Goal: Task Accomplishment & Management: Use online tool/utility

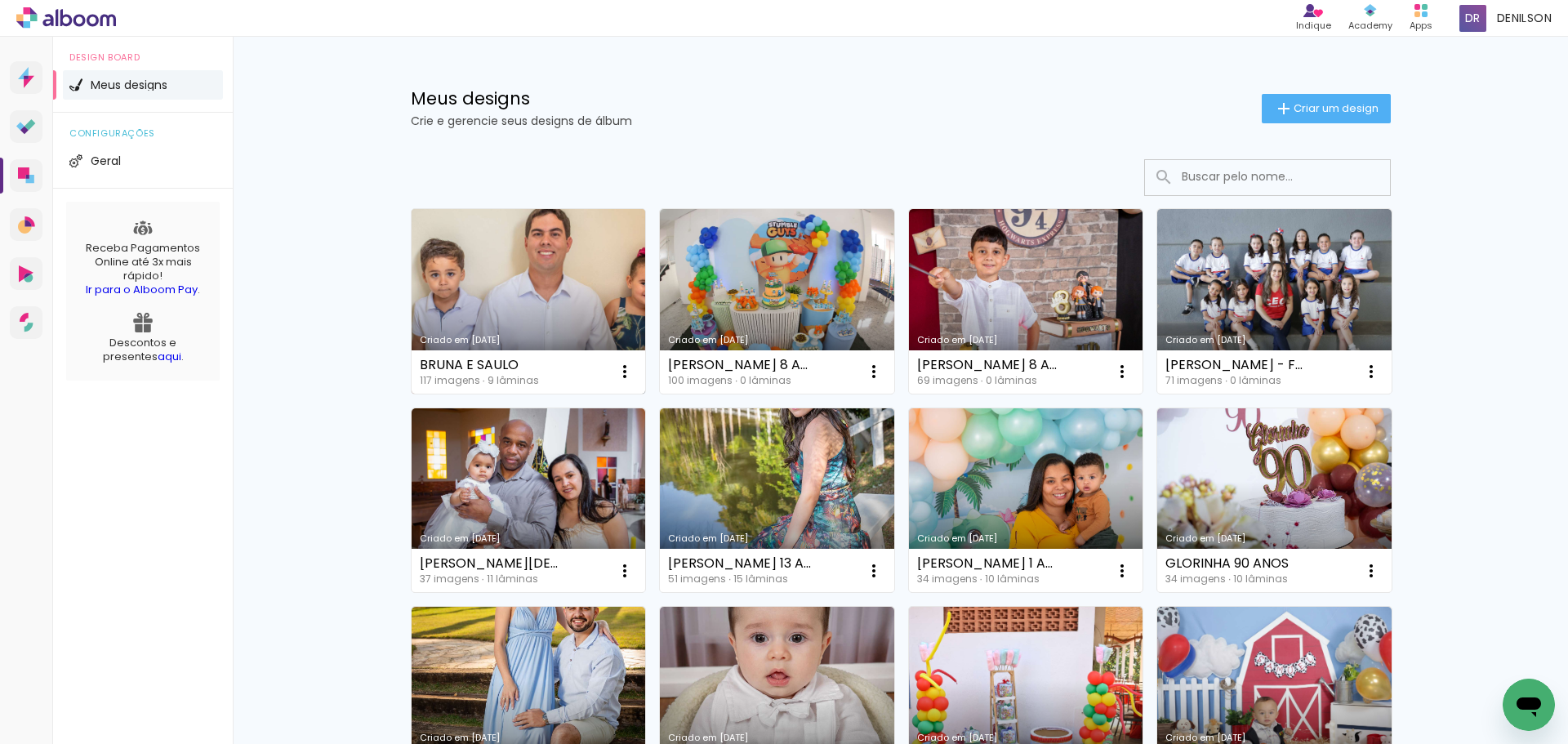
click at [497, 274] on link "Criado em [DATE]" at bounding box center [528, 302] width 234 height 185
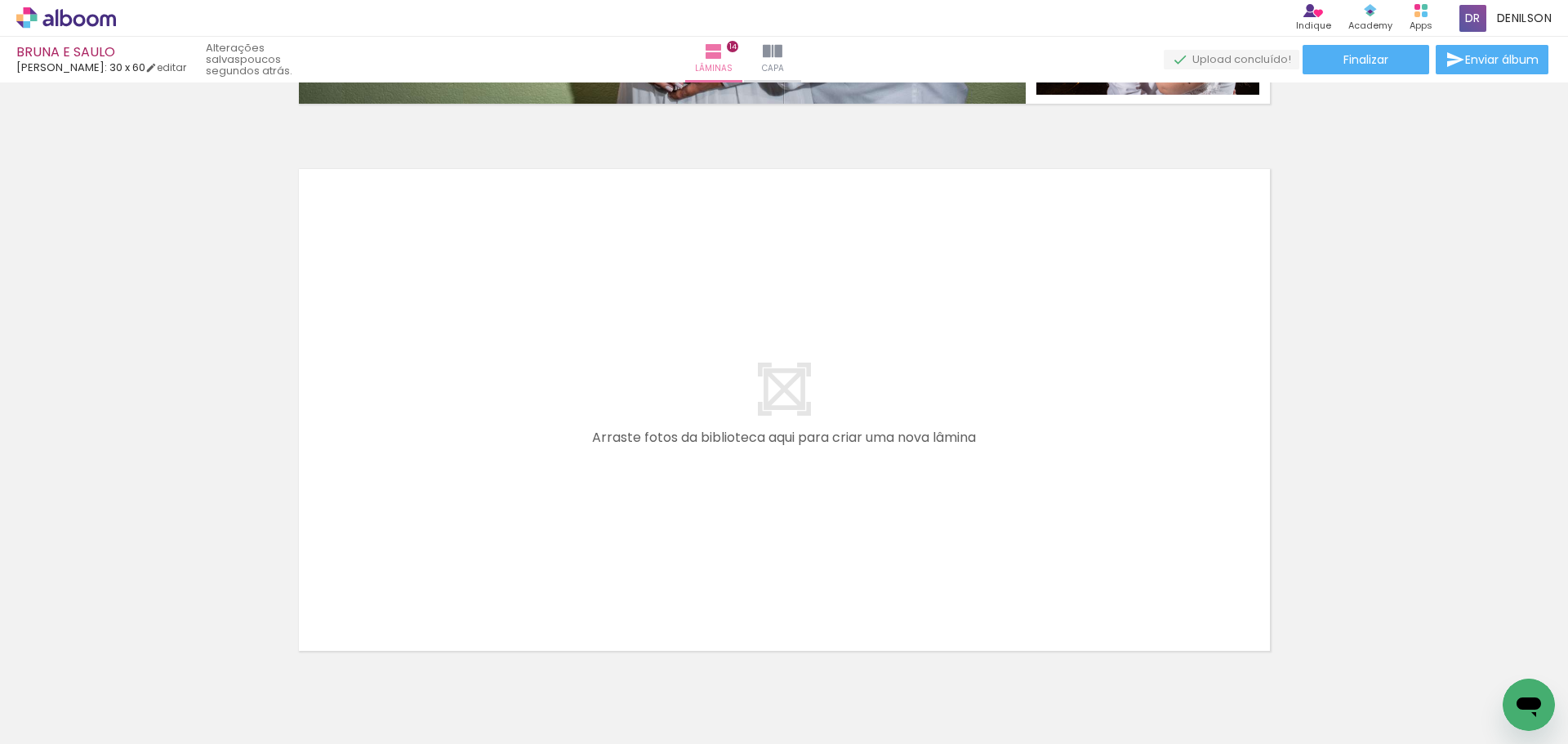
scroll to position [7630, 0]
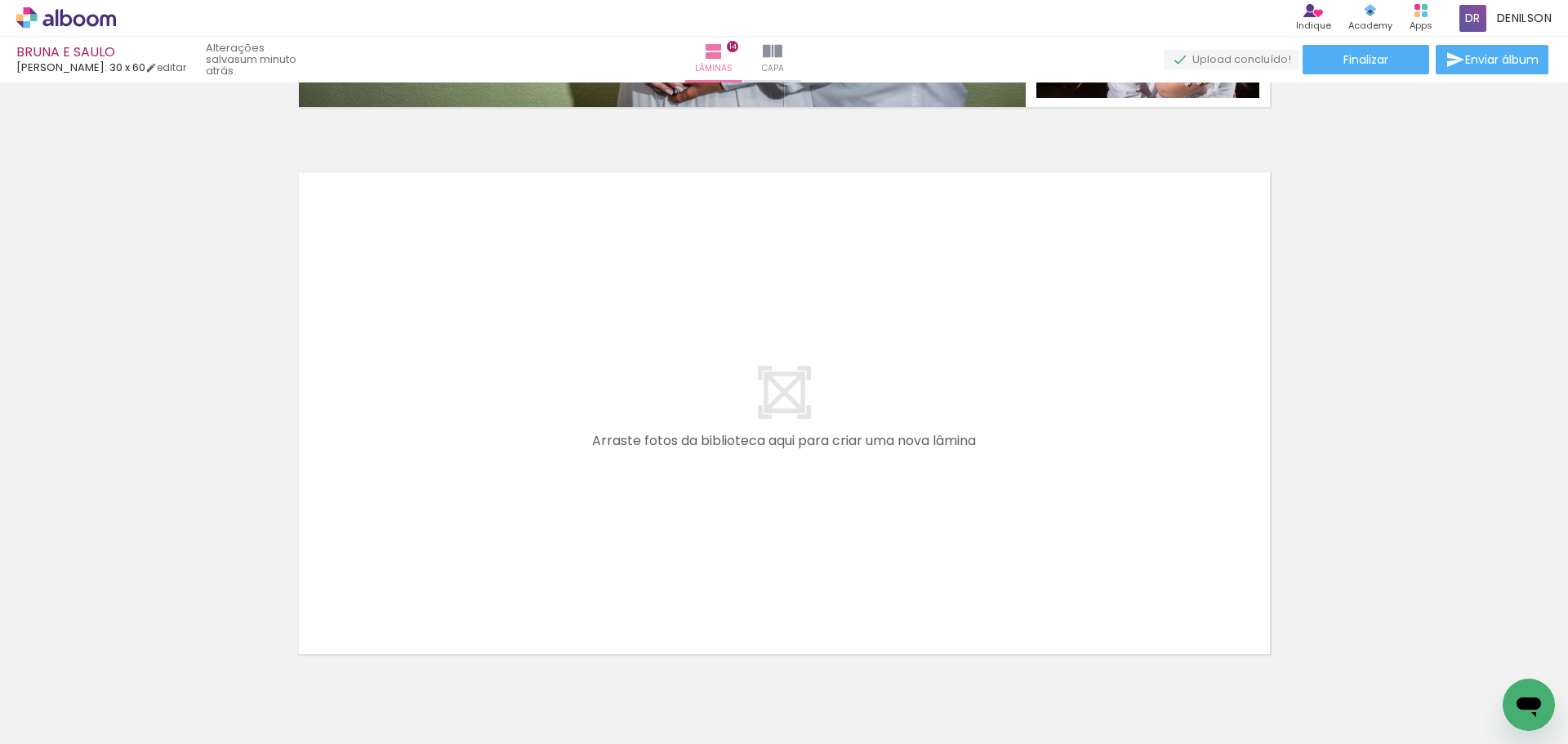
drag, startPoint x: 1364, startPoint y: 288, endPoint x: 999, endPoint y: 279, distance: 365.1
click at [999, 279] on quentale-layouter at bounding box center [784, 413] width 995 height 506
